Goal: Use online tool/utility: Utilize a website feature to perform a specific function

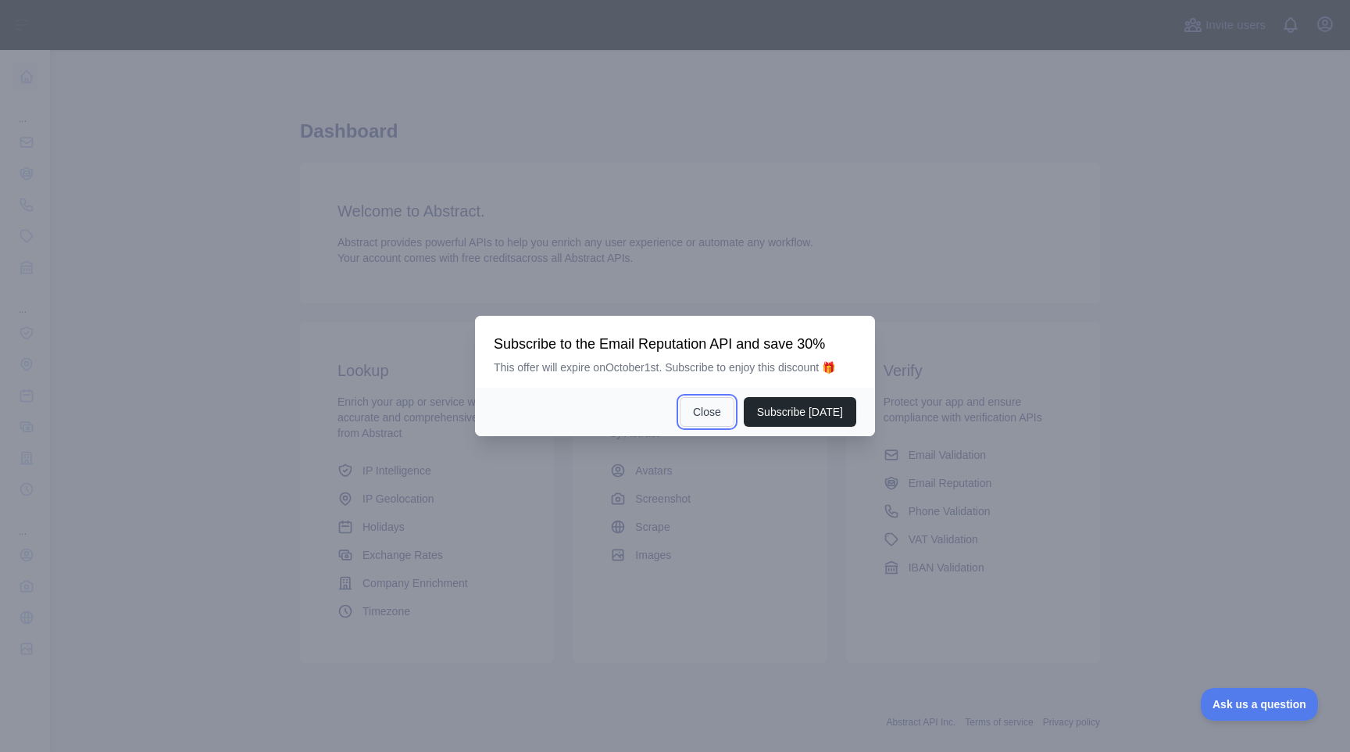
click at [724, 416] on button "Close" at bounding box center [707, 412] width 55 height 30
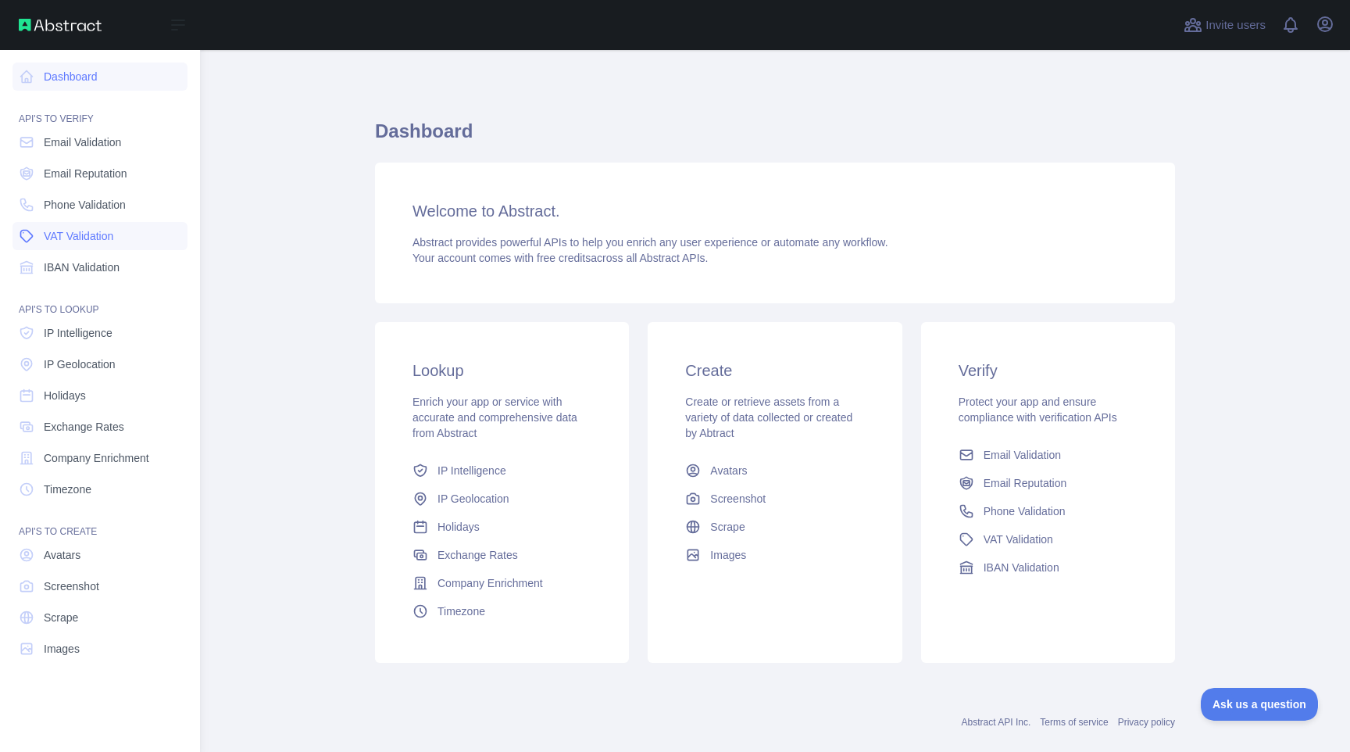
click at [70, 238] on span "VAT Validation" at bounding box center [79, 236] width 70 height 16
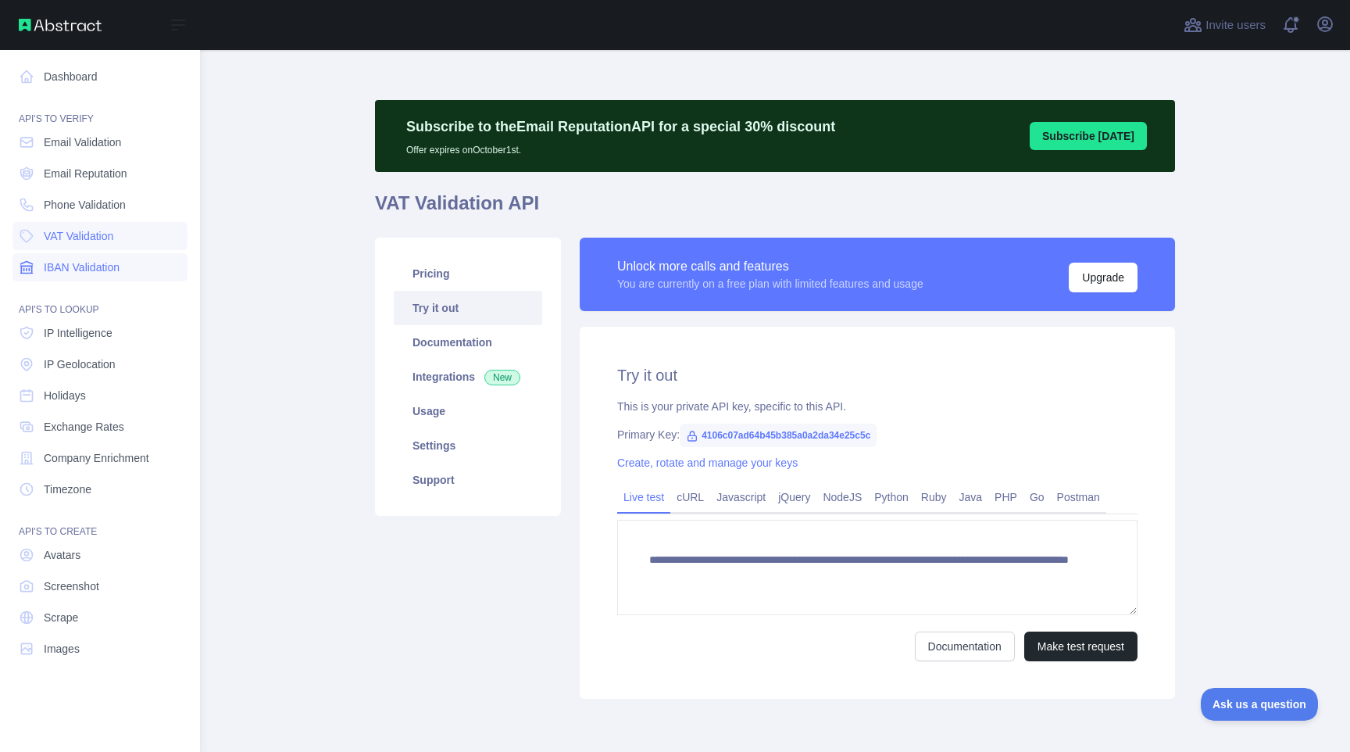
click at [71, 260] on span "IBAN Validation" at bounding box center [82, 267] width 76 height 16
click at [105, 457] on span "Company Enrichment" at bounding box center [96, 458] width 105 height 16
click at [110, 458] on span "Company Enrichment" at bounding box center [96, 458] width 105 height 16
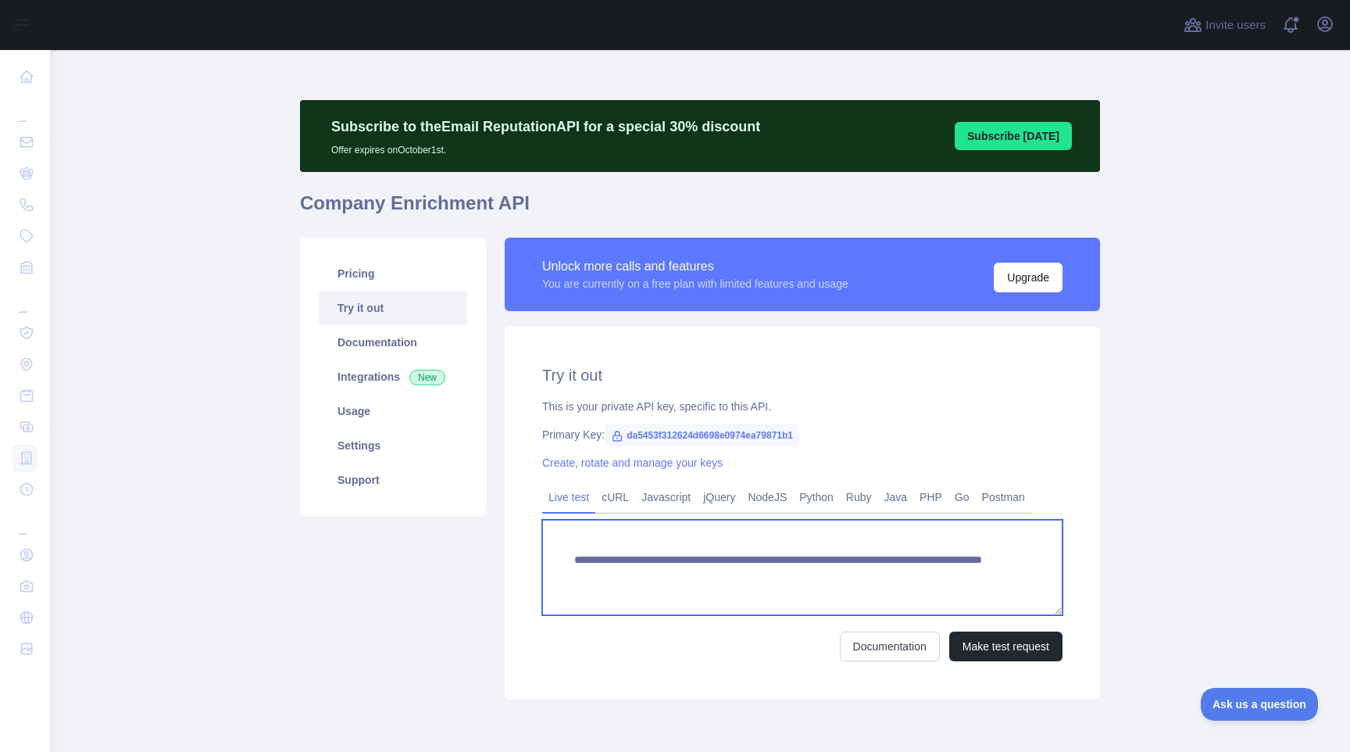
drag, startPoint x: 947, startPoint y: 572, endPoint x: 933, endPoint y: 573, distance: 14.1
click at [933, 573] on textarea "**********" at bounding box center [802, 567] width 520 height 95
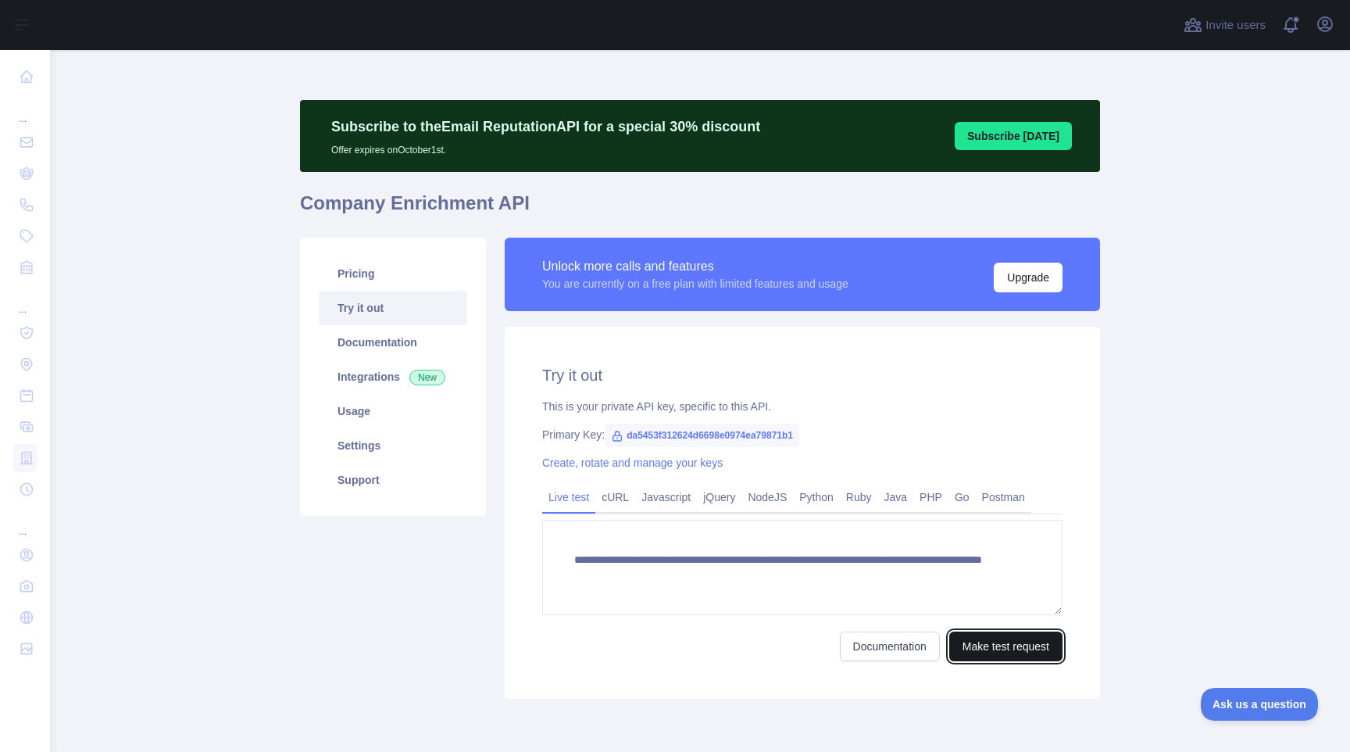
click at [984, 657] on button "Make test request" at bounding box center [1005, 646] width 113 height 30
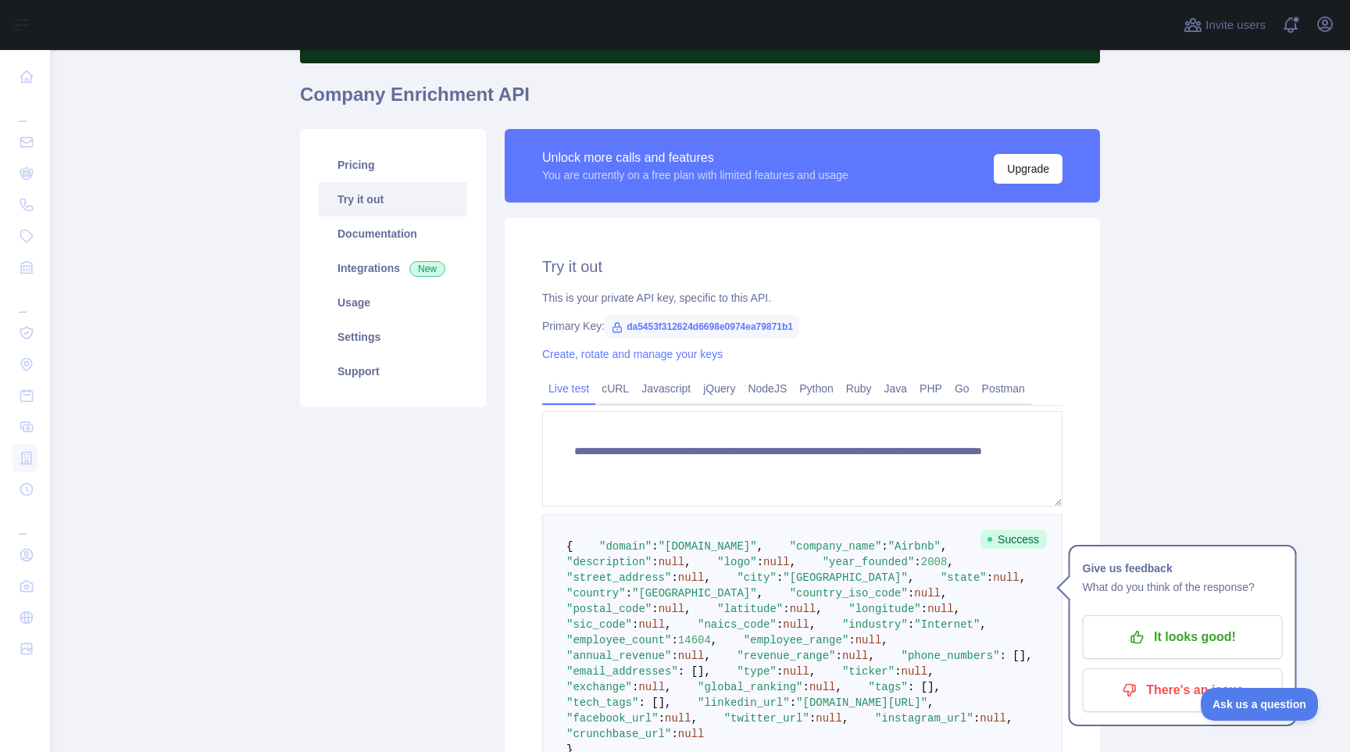
scroll to position [31, 0]
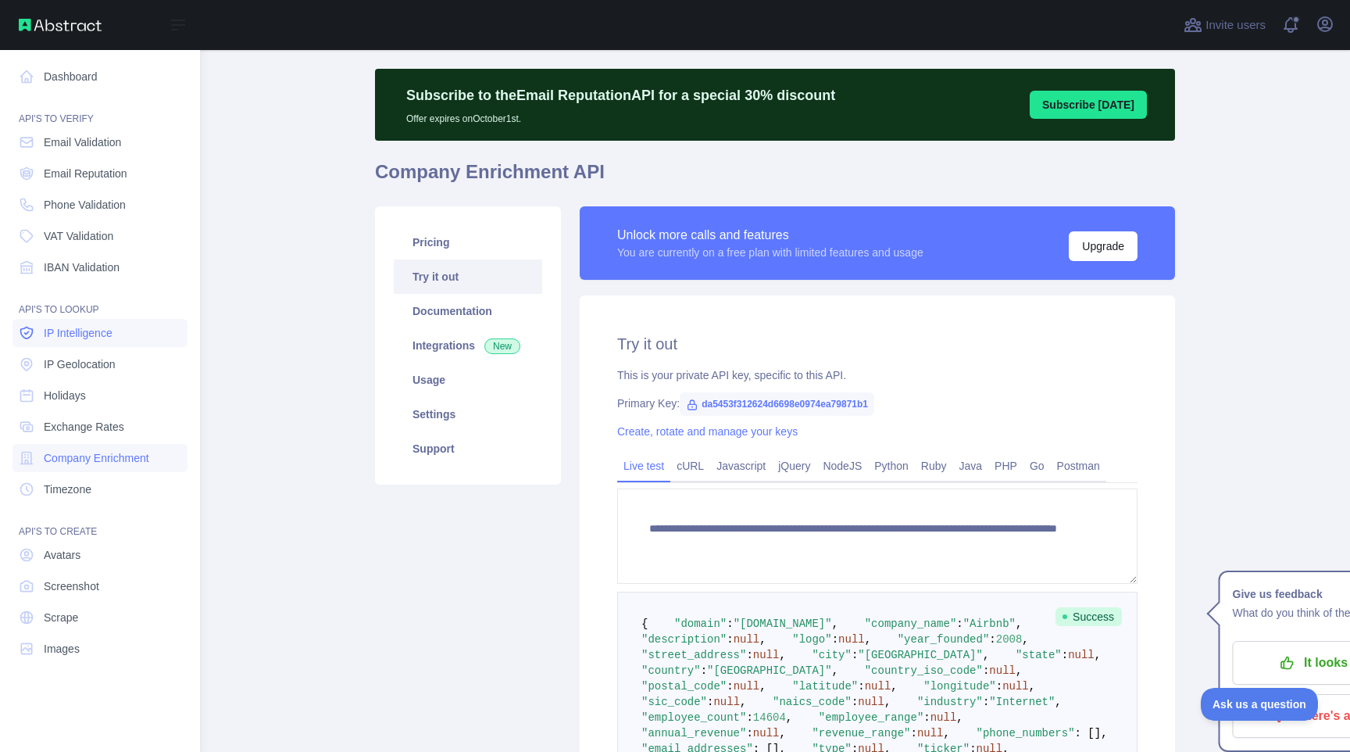
click at [126, 323] on link "IP Intelligence" at bounding box center [100, 333] width 175 height 28
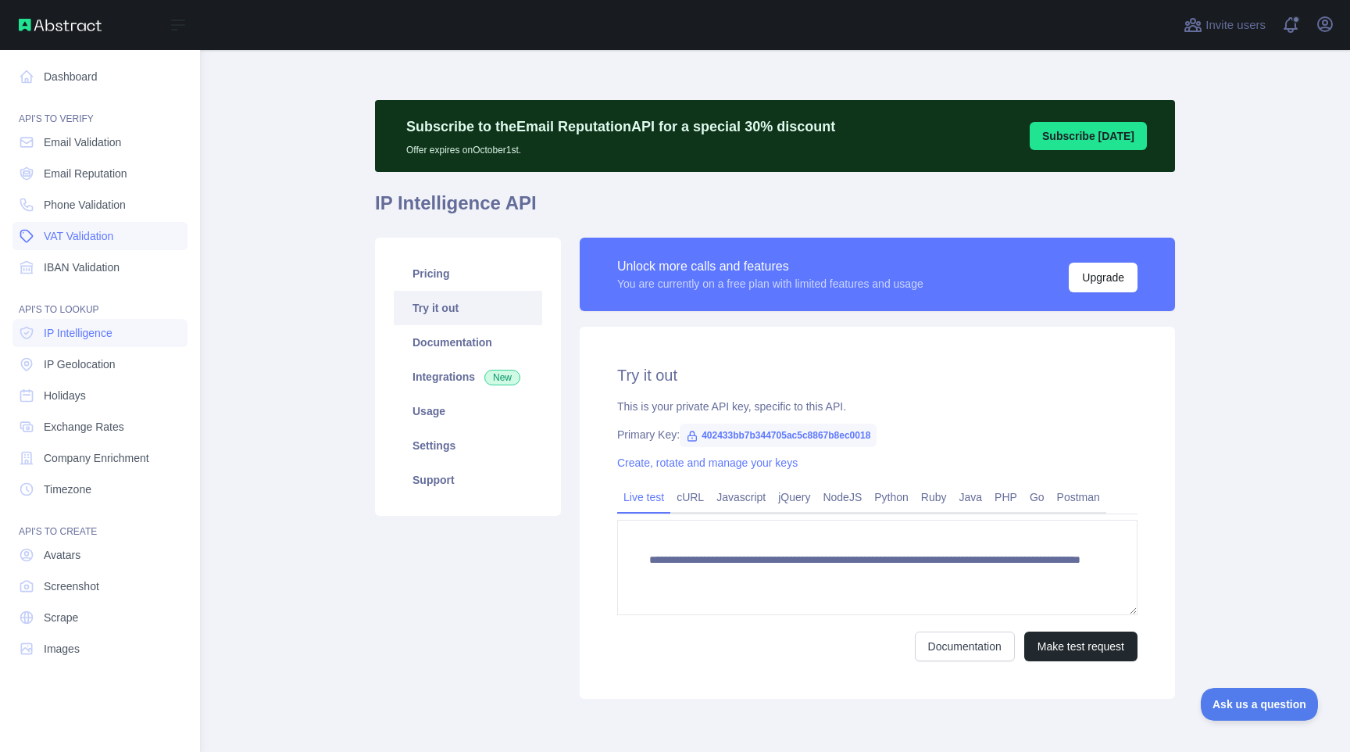
click at [113, 239] on span "VAT Validation" at bounding box center [79, 236] width 70 height 16
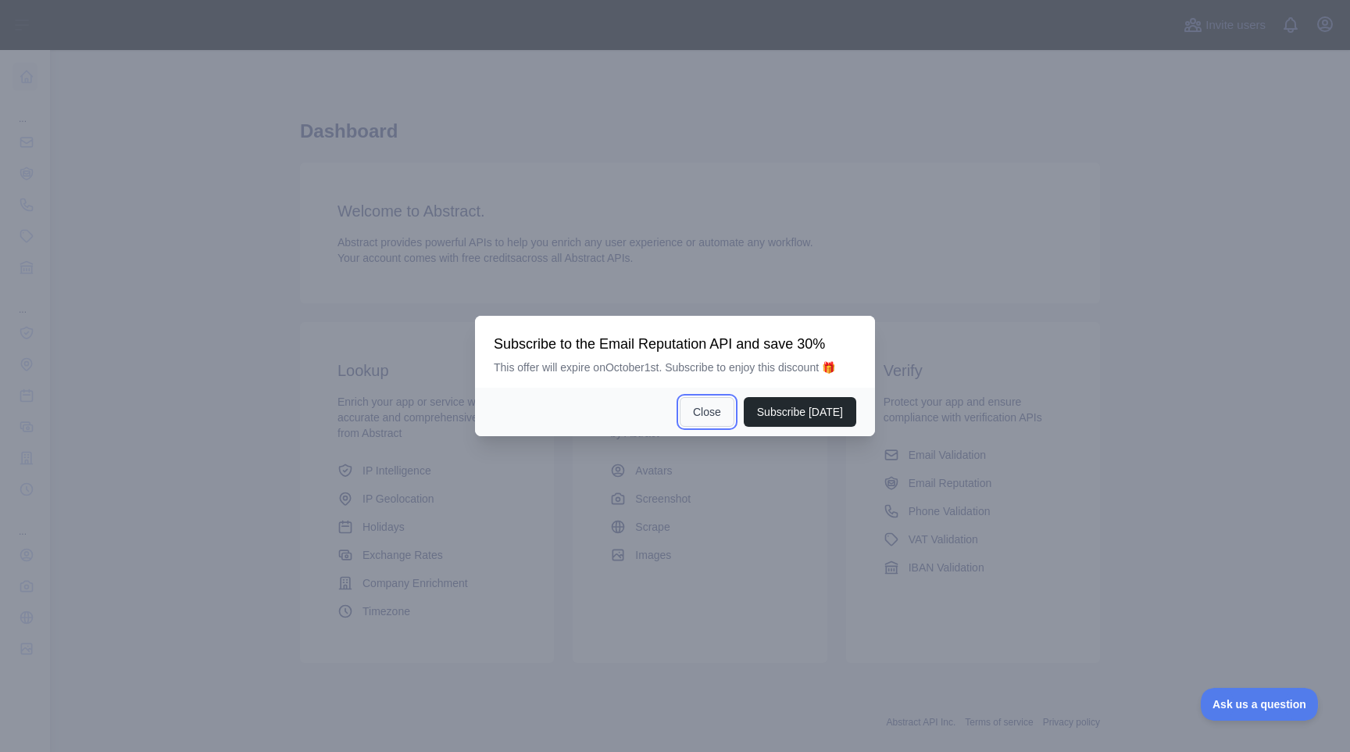
click at [700, 409] on button "Close" at bounding box center [707, 412] width 55 height 30
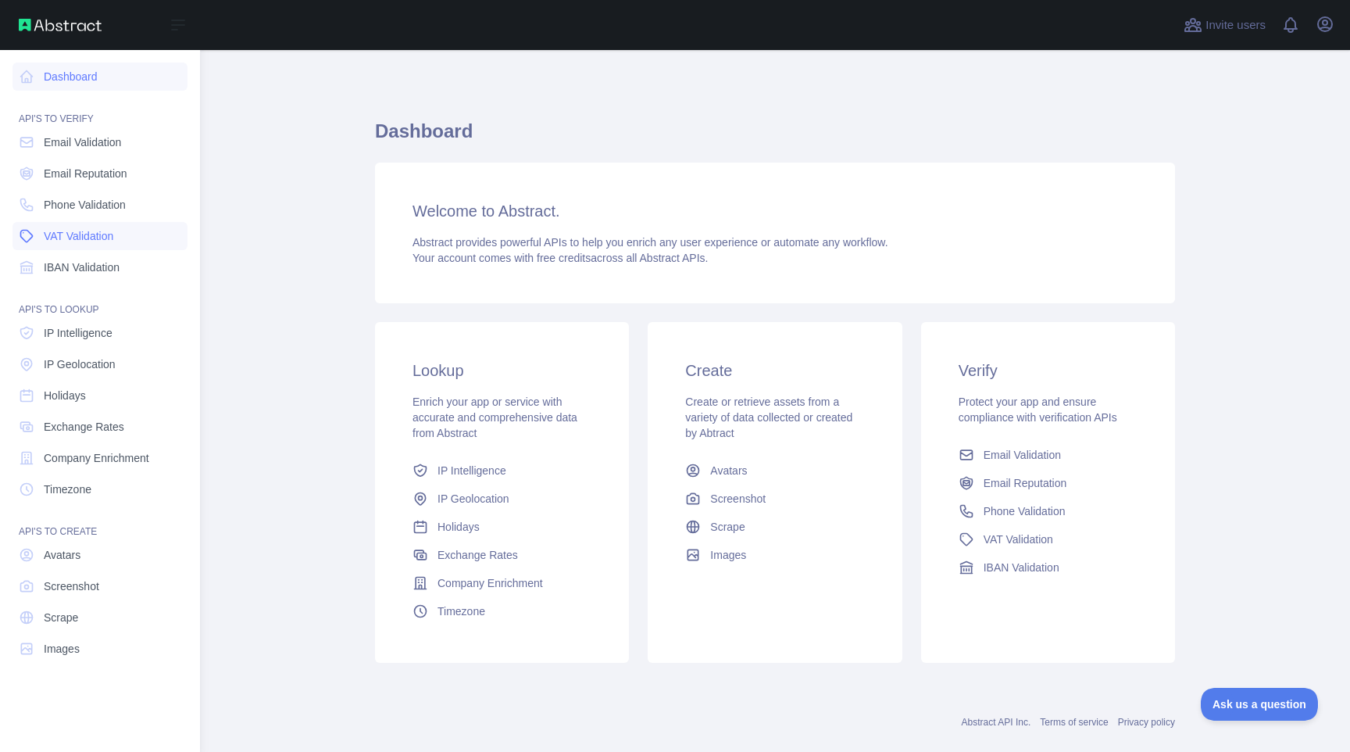
click at [60, 239] on span "VAT Validation" at bounding box center [79, 236] width 70 height 16
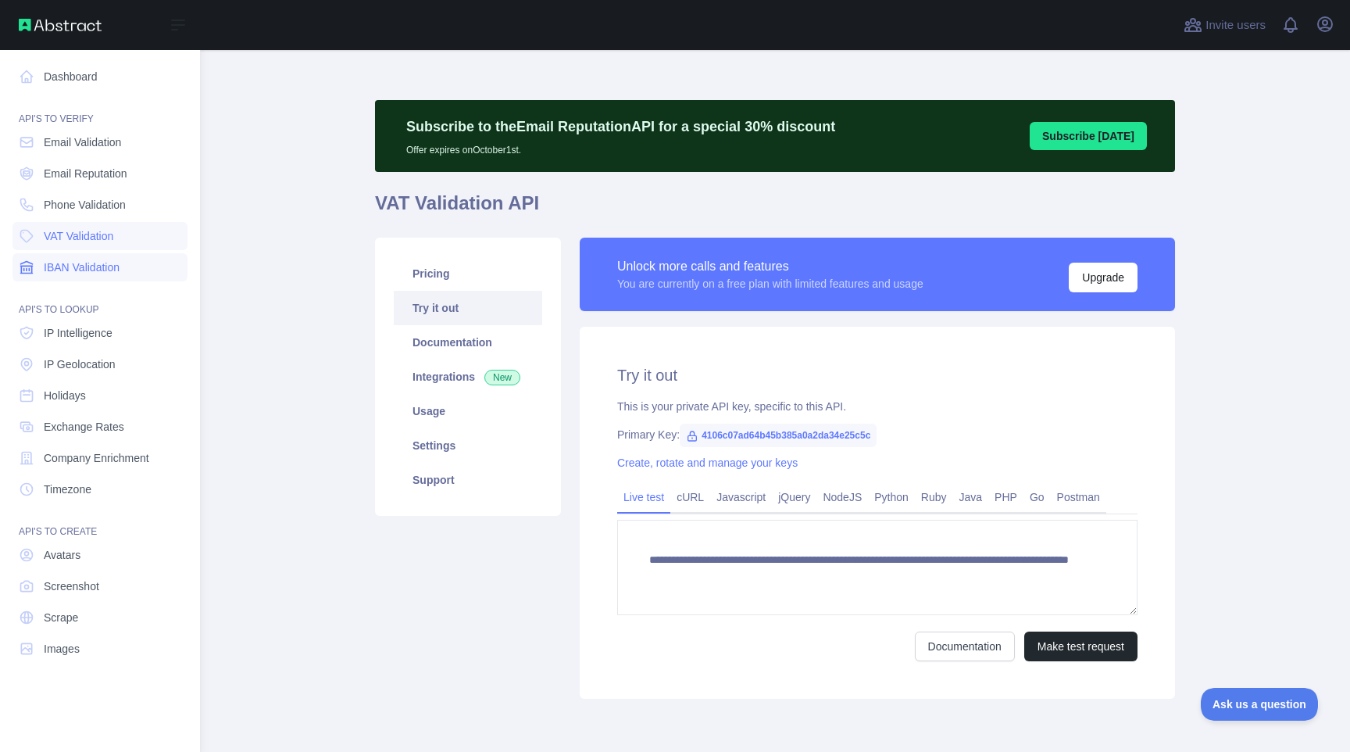
click at [69, 272] on span "IBAN Validation" at bounding box center [82, 267] width 76 height 16
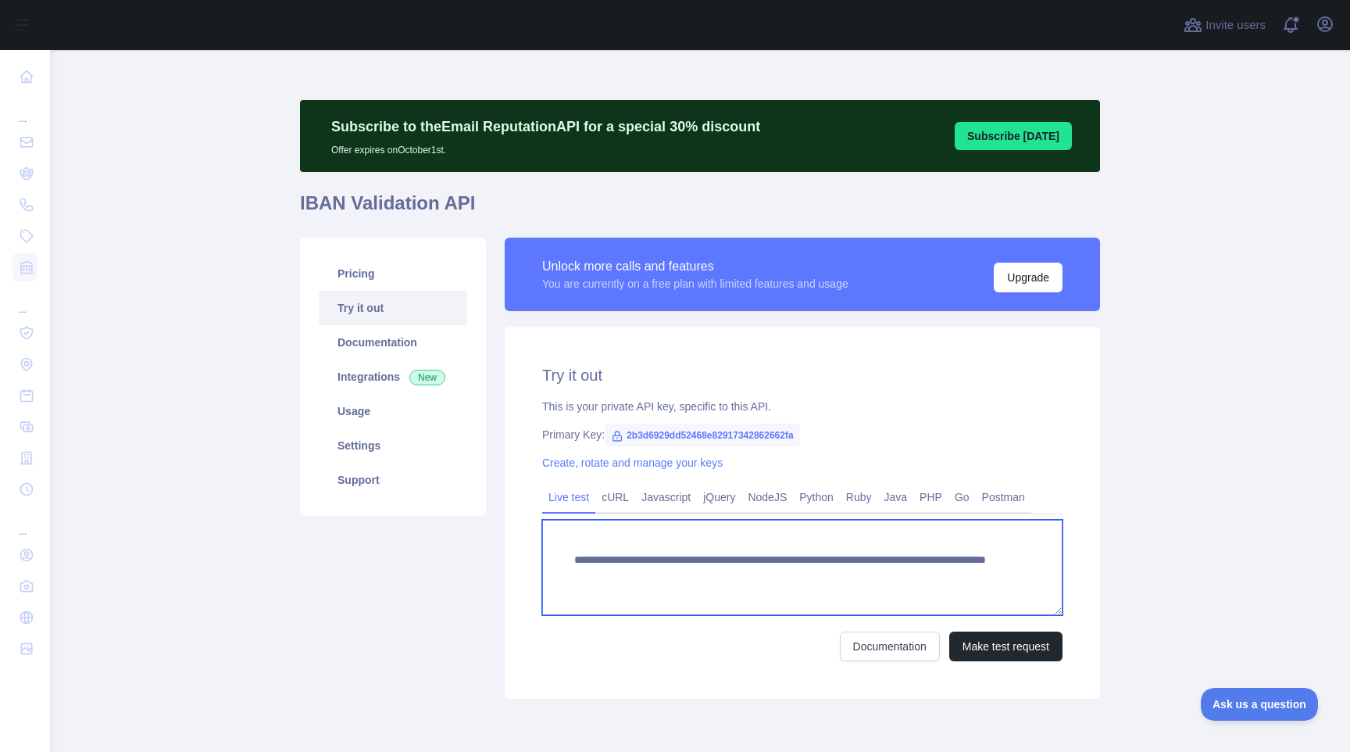
drag, startPoint x: 990, startPoint y: 576, endPoint x: 545, endPoint y: 562, distance: 445.6
click at [545, 562] on textarea "**********" at bounding box center [802, 567] width 520 height 95
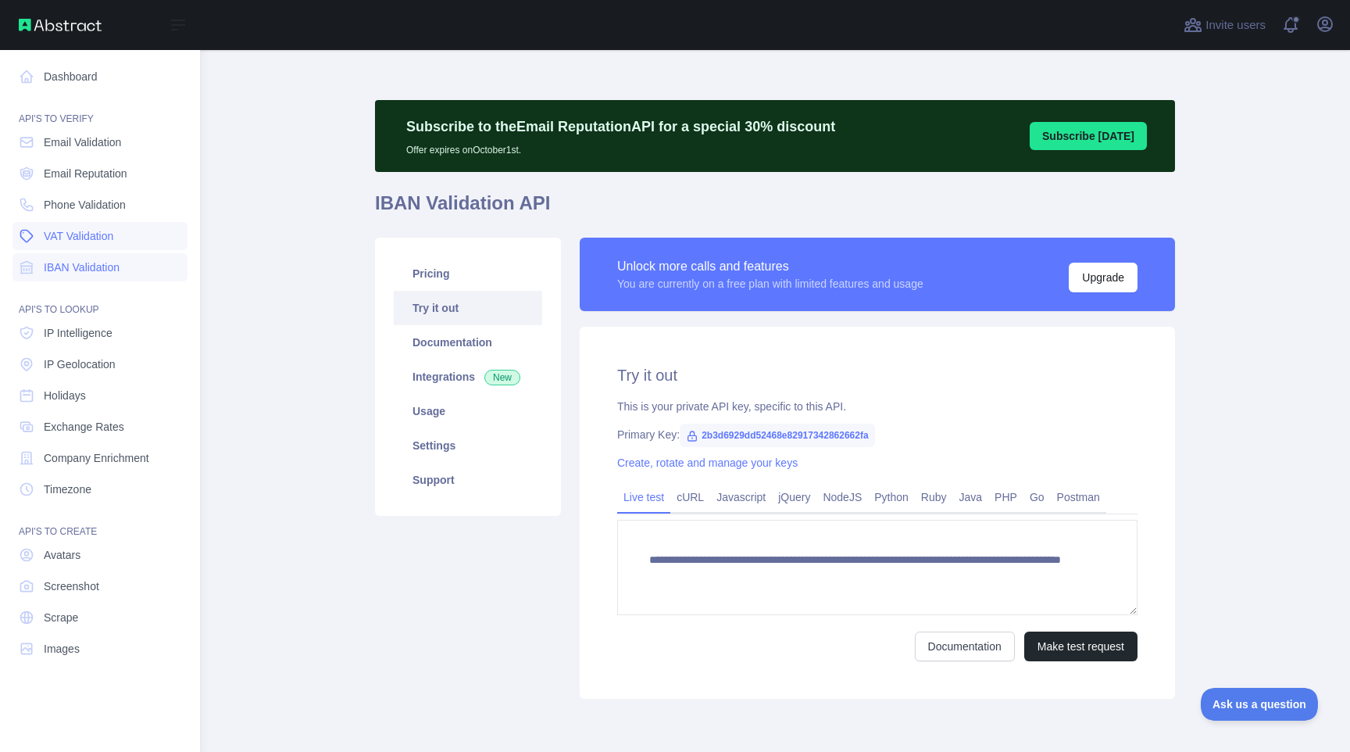
click at [95, 230] on span "VAT Validation" at bounding box center [79, 236] width 70 height 16
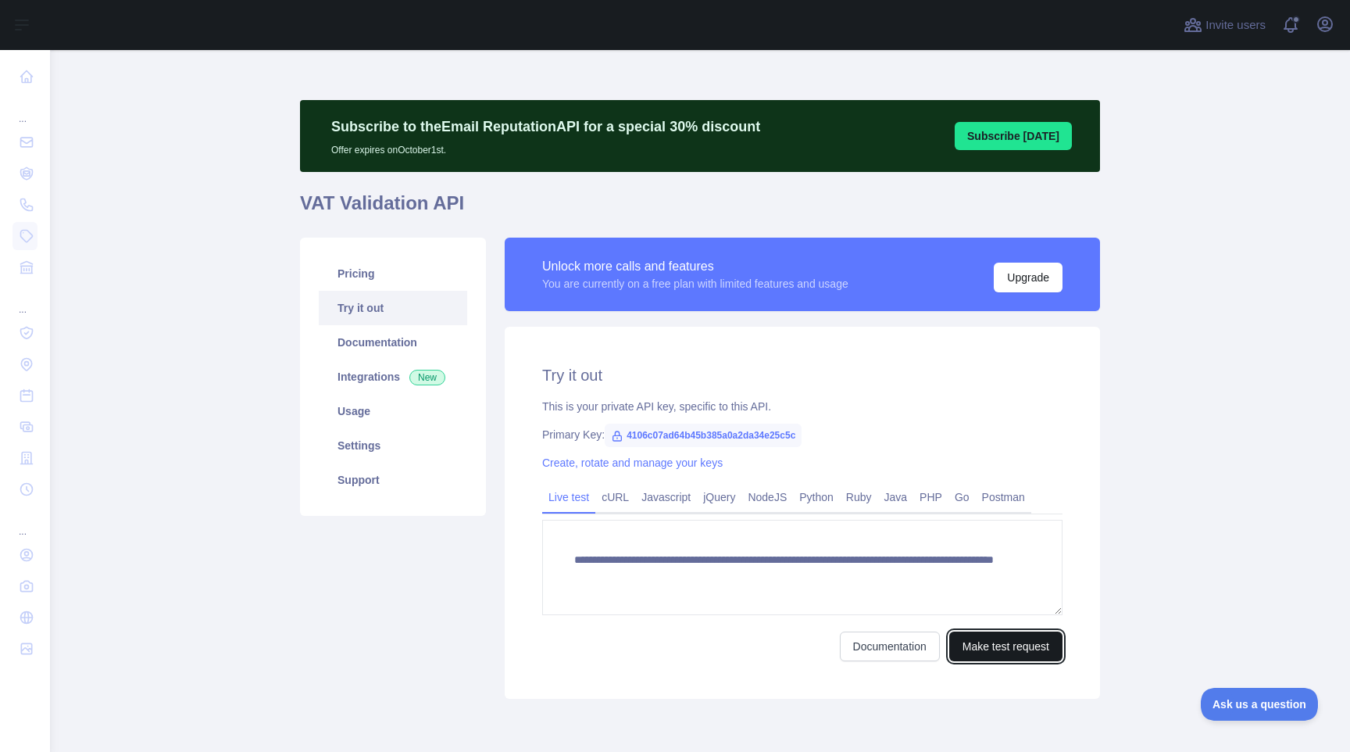
click at [1004, 648] on button "Make test request" at bounding box center [1005, 646] width 113 height 30
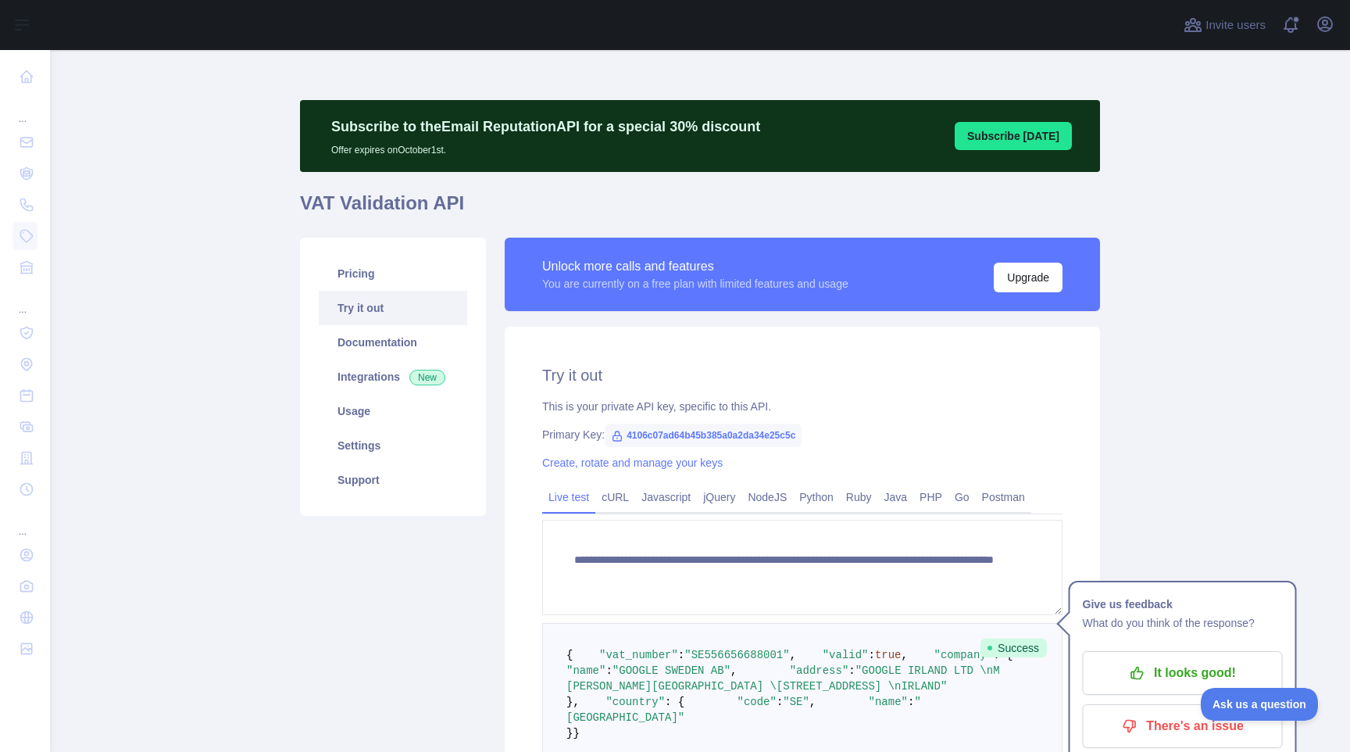
scroll to position [318, 0]
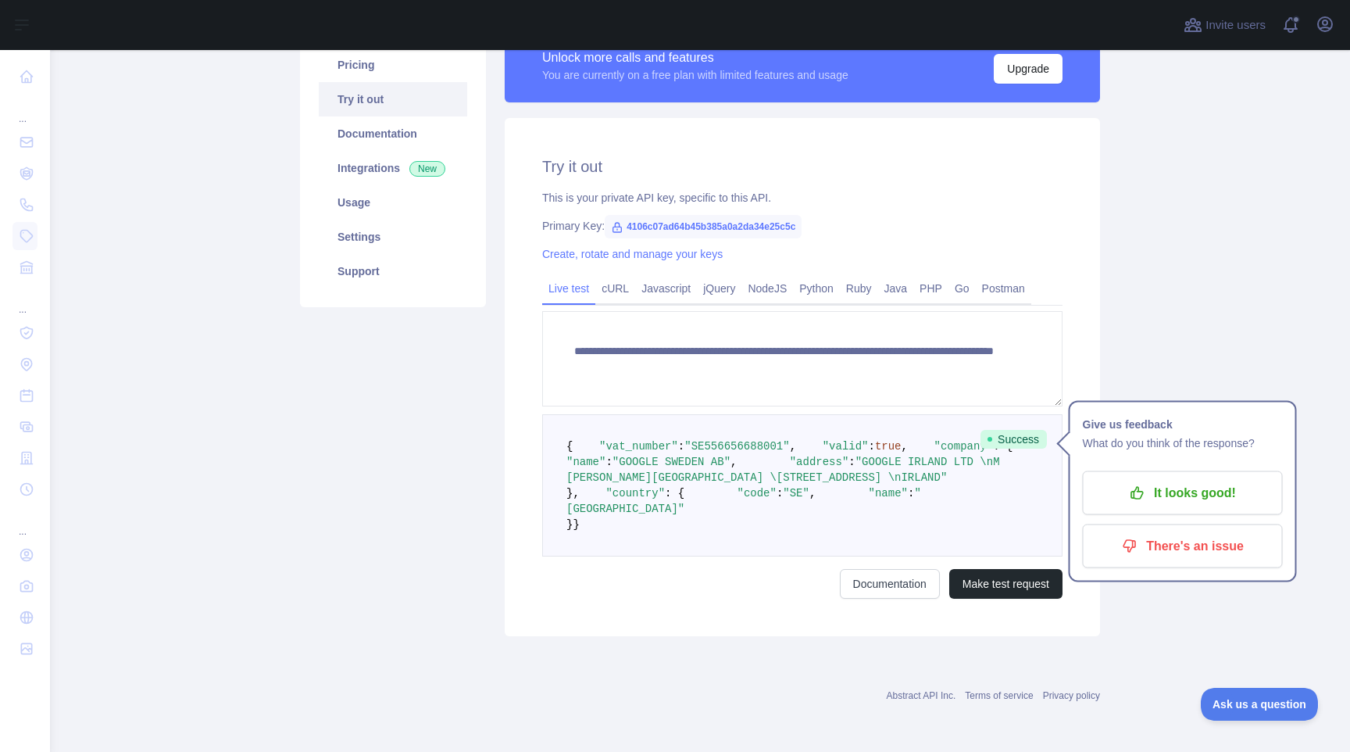
click at [949, 456] on span ""GOOGLE IRLAND LTD \nM COLLINS, GORDON HOUSE \nBARROW STREET, DUBLIN 4 \nIRLAND"" at bounding box center [786, 470] width 440 height 28
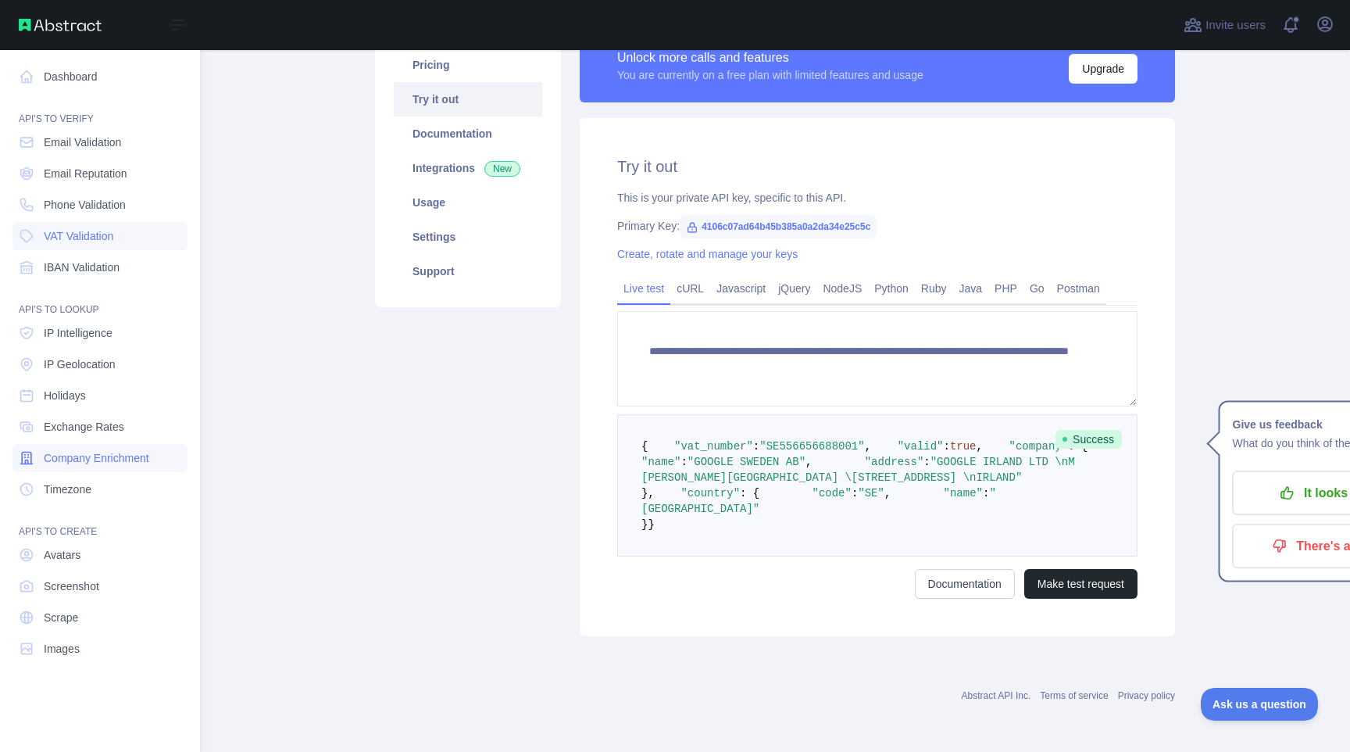
click at [112, 461] on span "Company Enrichment" at bounding box center [96, 458] width 105 height 16
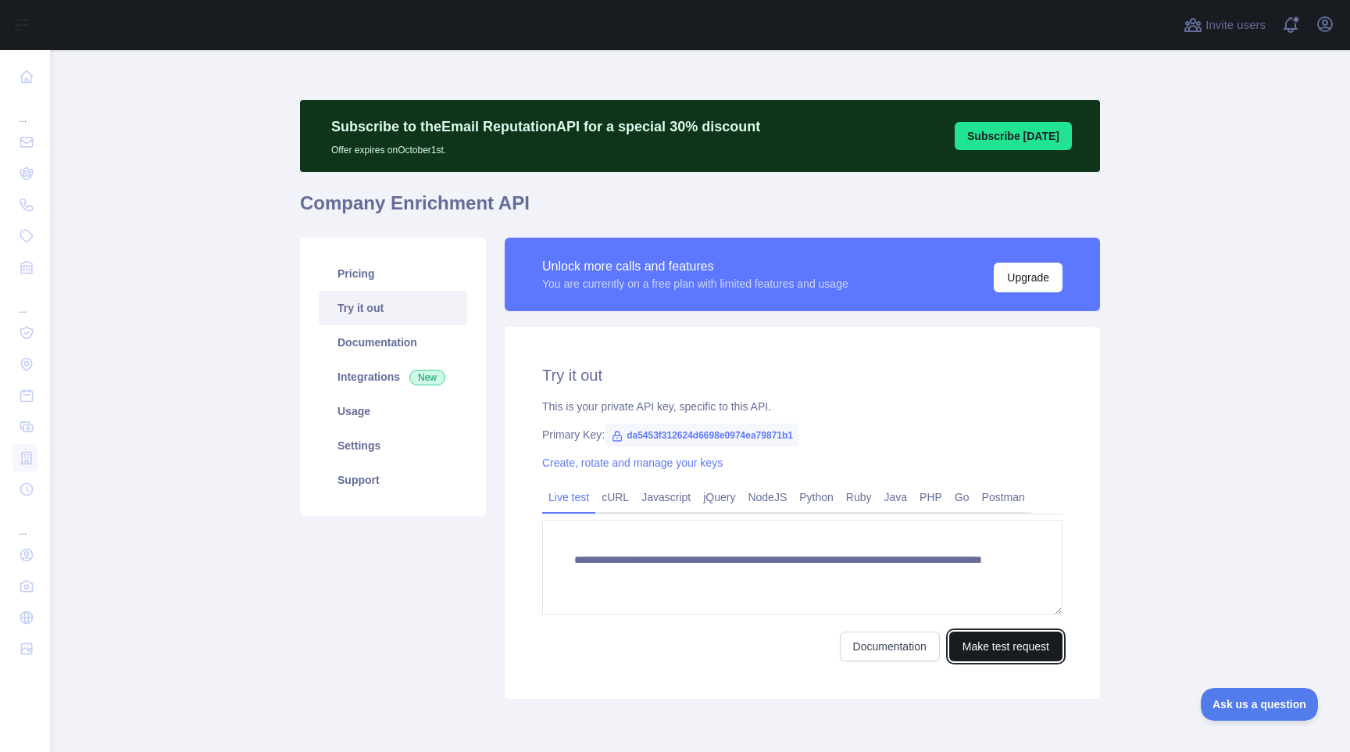
click at [992, 645] on button "Make test request" at bounding box center [1005, 646] width 113 height 30
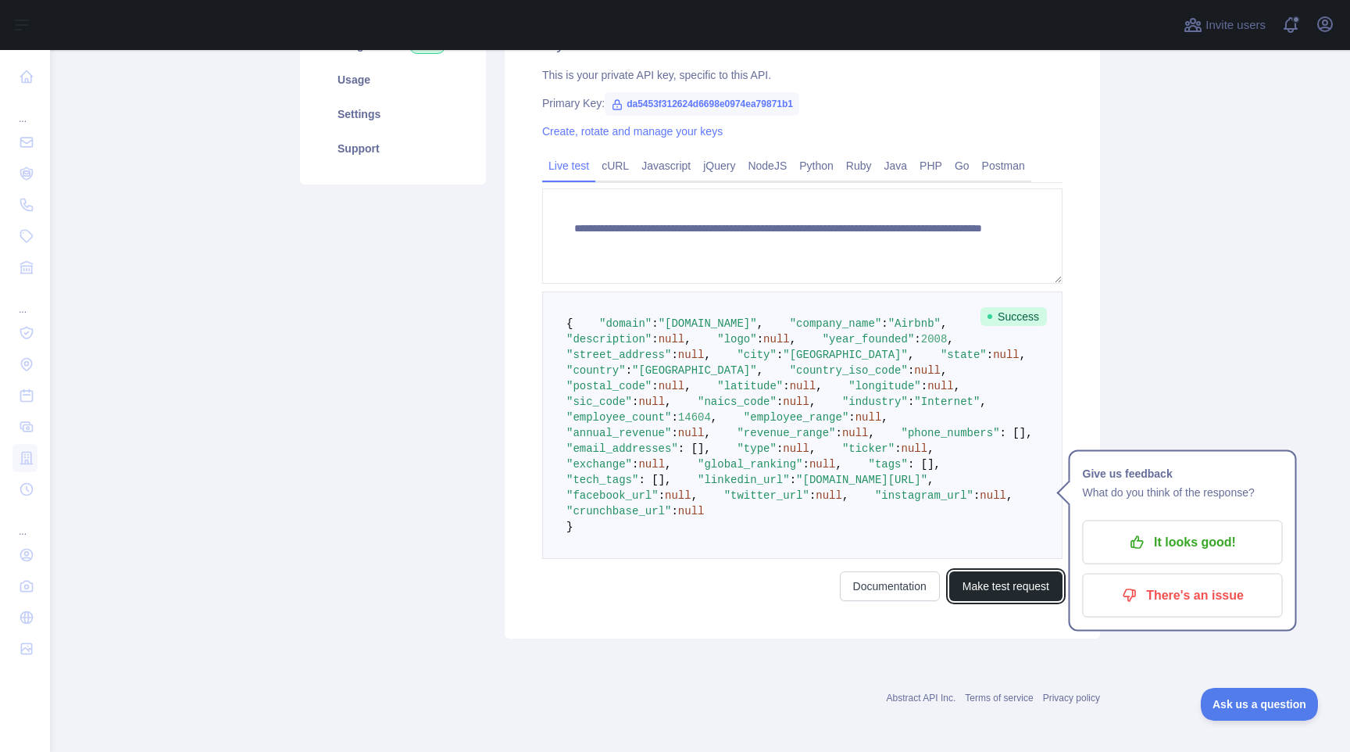
scroll to position [234, 0]
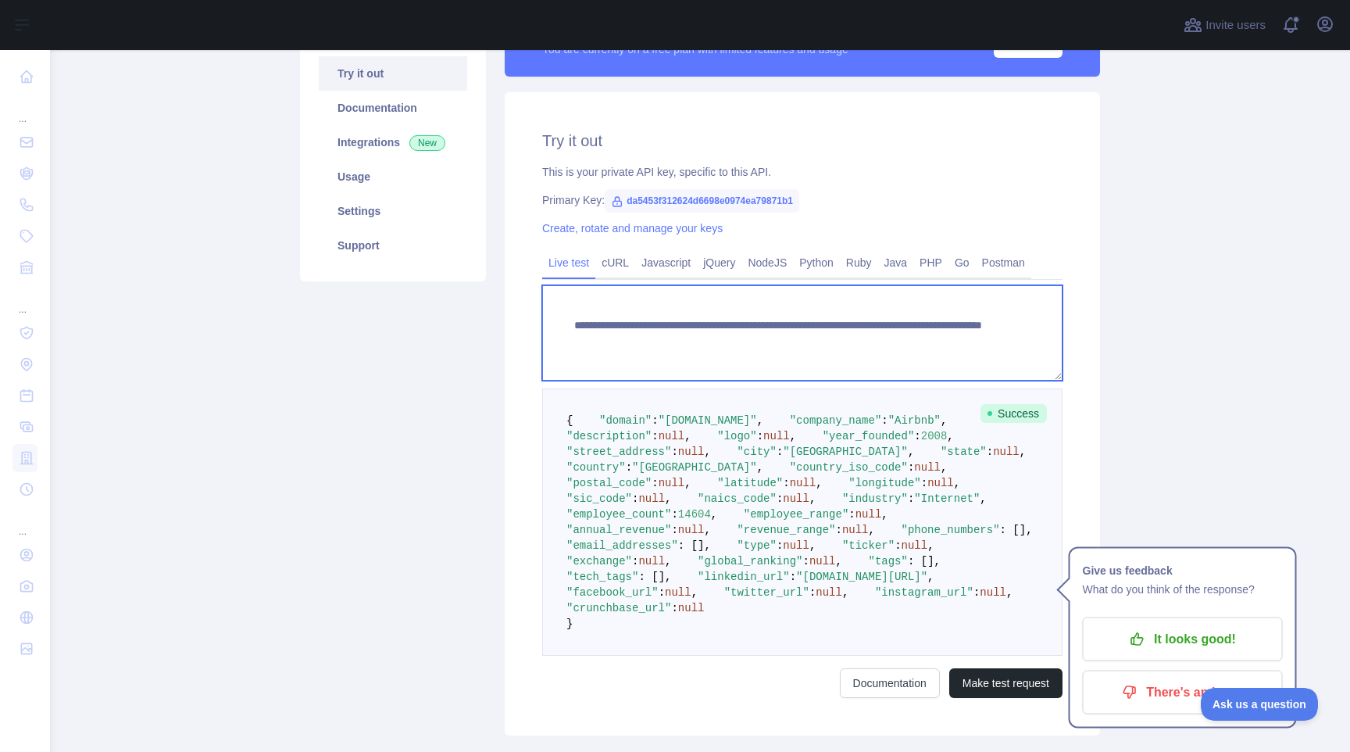
drag, startPoint x: 896, startPoint y: 336, endPoint x: 564, endPoint y: 324, distance: 332.3
click at [564, 324] on textarea "**********" at bounding box center [802, 332] width 520 height 95
